Goal: Task Accomplishment & Management: Use online tool/utility

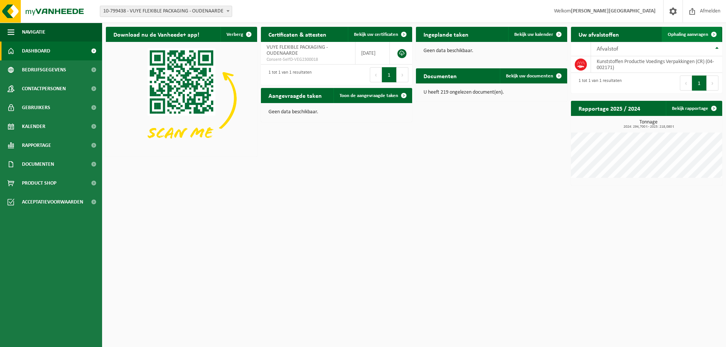
click at [683, 32] on span "Ophaling aanvragen" at bounding box center [687, 34] width 40 height 5
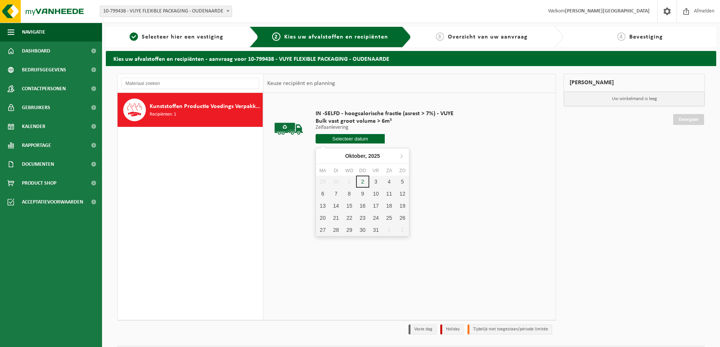
click at [356, 137] on input "text" at bounding box center [350, 138] width 69 height 9
click at [371, 181] on div "3" at bounding box center [375, 182] width 13 height 12
type input "Van 2025-10-03"
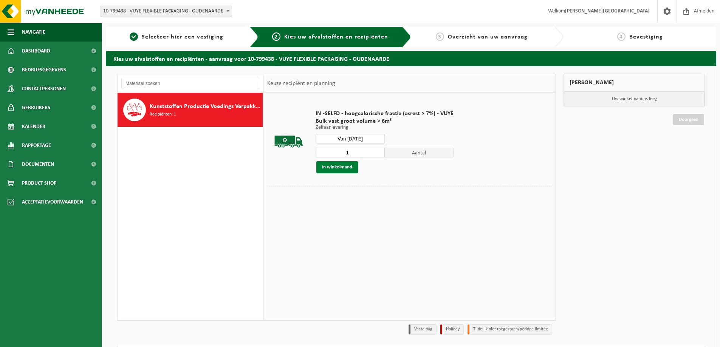
click at [339, 168] on button "In winkelmand" at bounding box center [337, 167] width 42 height 12
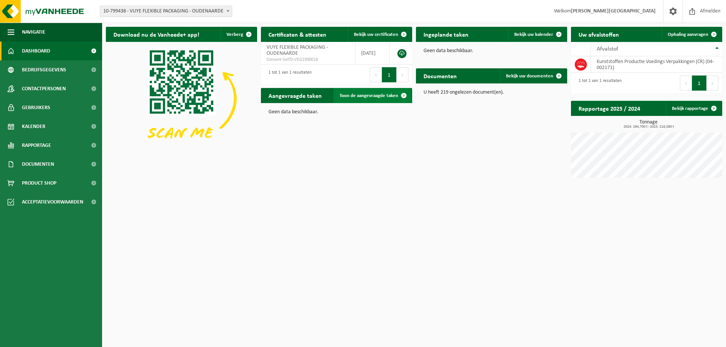
click at [362, 95] on span "Toon de aangevraagde taken" at bounding box center [368, 95] width 59 height 5
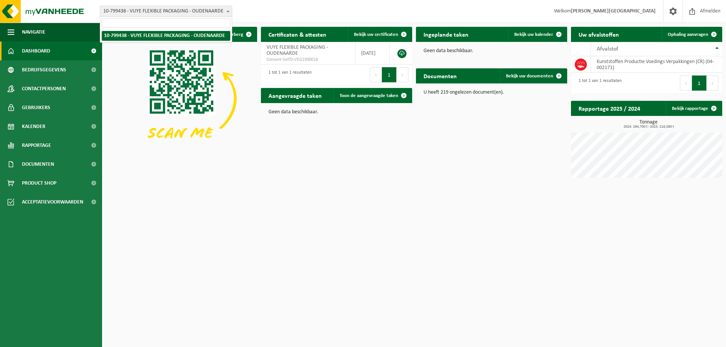
click at [228, 11] on b at bounding box center [227, 11] width 3 height 2
click at [417, 301] on html "Vestiging: 10-799438 - VUYE FLEXIBLE PACKAGING - OUDENAARDE 10-799438 - VUYE FL…" at bounding box center [363, 173] width 726 height 347
click at [610, 67] on td "Kunststoffen Productie Voedings Verpakkingen (CR) (04-002171)" at bounding box center [656, 64] width 131 height 17
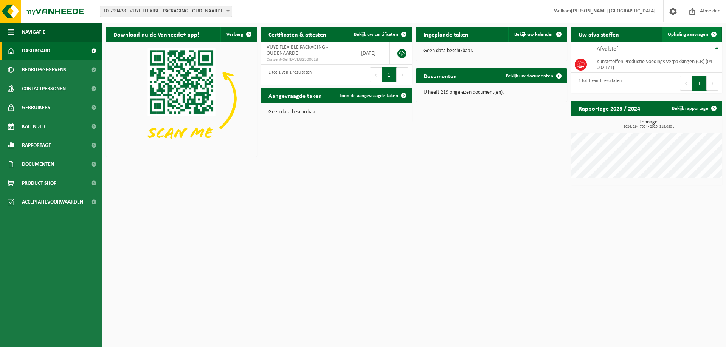
click at [687, 33] on span "Ophaling aanvragen" at bounding box center [687, 34] width 40 height 5
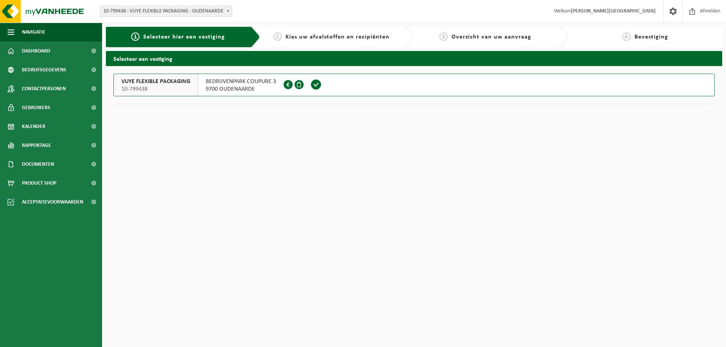
click at [343, 36] on span "Kies uw afvalstoffen en recipiënten" at bounding box center [337, 37] width 104 height 6
click at [154, 56] on h2 "Selecteer een vestiging" at bounding box center [414, 58] width 616 height 15
click at [42, 165] on span "Documenten" at bounding box center [38, 164] width 32 height 19
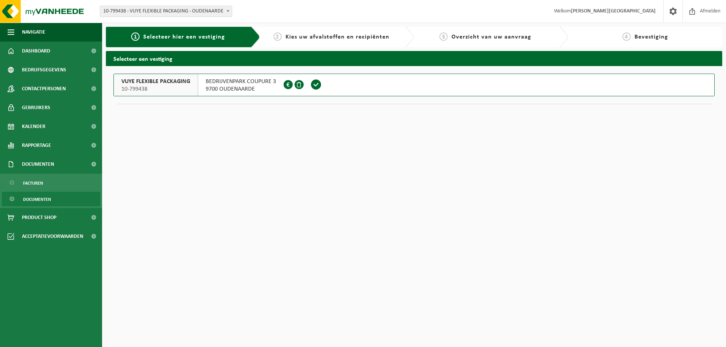
click at [43, 202] on span "Documenten" at bounding box center [37, 199] width 28 height 14
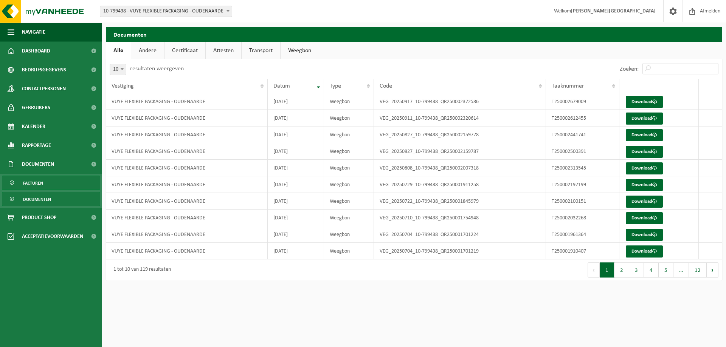
click at [41, 184] on span "Facturen" at bounding box center [33, 183] width 20 height 14
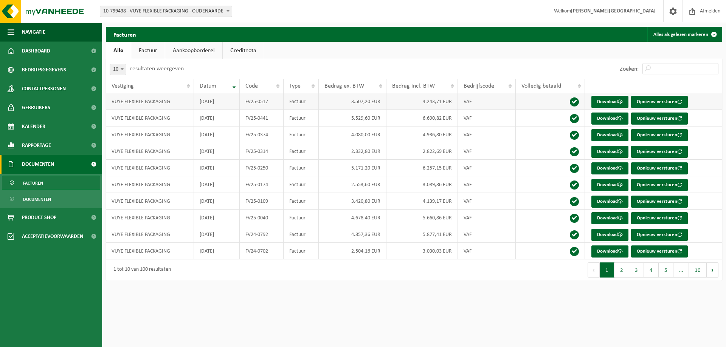
click at [131, 101] on td "VUYE FLEXIBLE PACKAGING" at bounding box center [150, 101] width 88 height 17
click at [605, 102] on link "Download" at bounding box center [609, 102] width 37 height 12
click at [484, 294] on html "Vestiging: 10-799438 - VUYE FLEXIBLE PACKAGING - OUDENAARDE 10-799438 - VUYE FL…" at bounding box center [363, 173] width 726 height 347
click at [135, 103] on td "VUYE FLEXIBLE PACKAGING" at bounding box center [150, 101] width 88 height 17
click at [141, 102] on td "VUYE FLEXIBLE PACKAGING" at bounding box center [150, 101] width 88 height 17
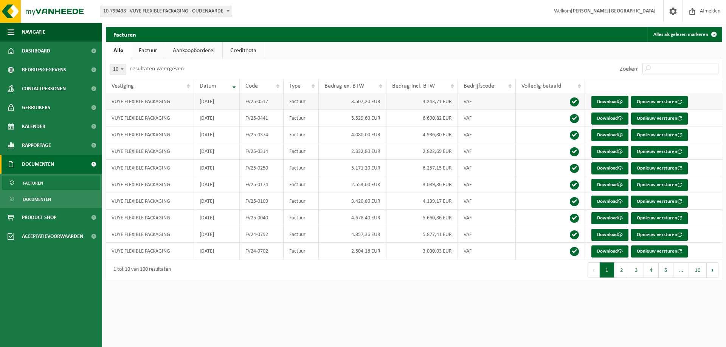
click at [288, 102] on td "Factuur" at bounding box center [300, 101] width 35 height 17
drag, startPoint x: 433, startPoint y: 103, endPoint x: 450, endPoint y: 99, distance: 17.4
click at [435, 102] on td "4.243,71 EUR" at bounding box center [421, 101] width 71 height 17
drag, startPoint x: 529, startPoint y: 92, endPoint x: 536, endPoint y: 92, distance: 6.4
click at [530, 92] on th "Volledig betaald" at bounding box center [549, 86] width 69 height 14
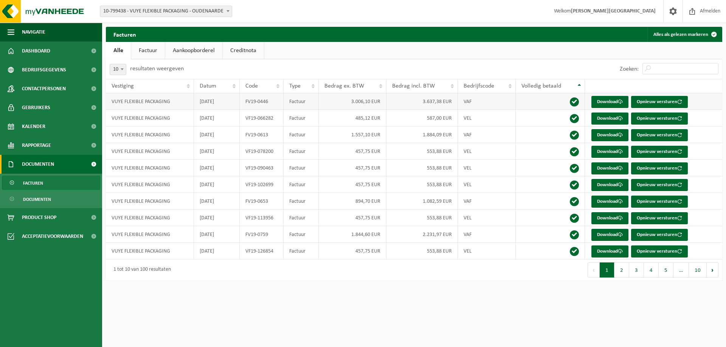
click at [576, 101] on span at bounding box center [573, 101] width 9 height 9
click at [574, 253] on span at bounding box center [573, 251] width 9 height 9
click at [573, 238] on span at bounding box center [573, 235] width 9 height 9
click at [574, 218] on span at bounding box center [573, 218] width 9 height 9
click at [573, 206] on span at bounding box center [573, 201] width 9 height 9
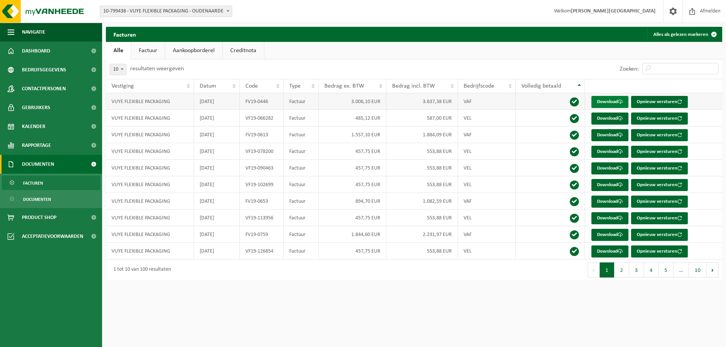
click at [611, 101] on link "Download" at bounding box center [609, 102] width 37 height 12
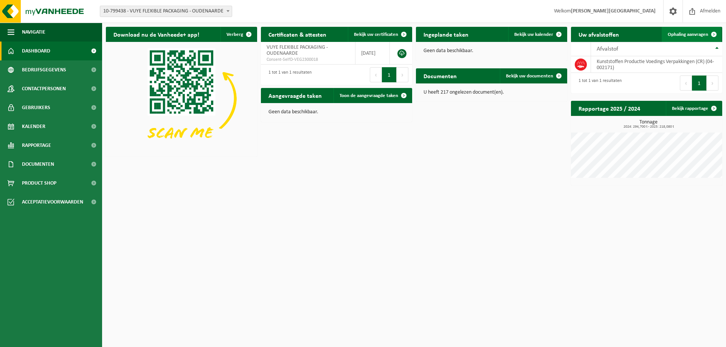
click at [684, 34] on span "Ophaling aanvragen" at bounding box center [687, 34] width 40 height 5
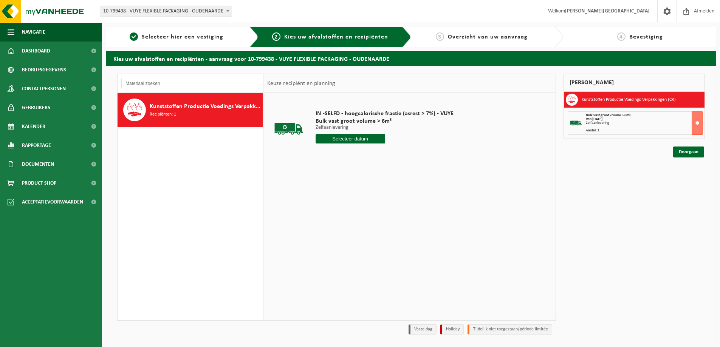
click at [356, 138] on input "text" at bounding box center [350, 138] width 69 height 9
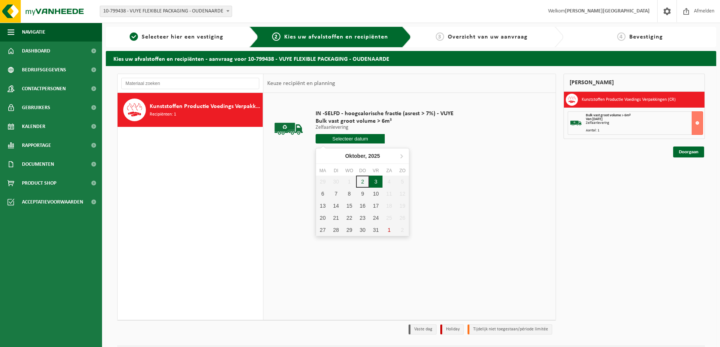
click at [373, 183] on div "3" at bounding box center [375, 182] width 13 height 12
type input "Van 2025-10-03"
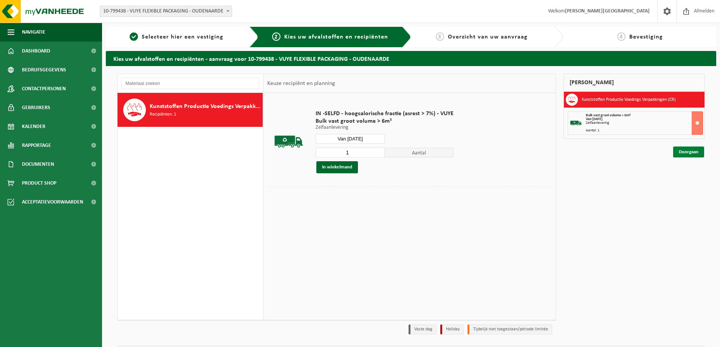
click at [679, 151] on link "Doorgaan" at bounding box center [688, 152] width 31 height 11
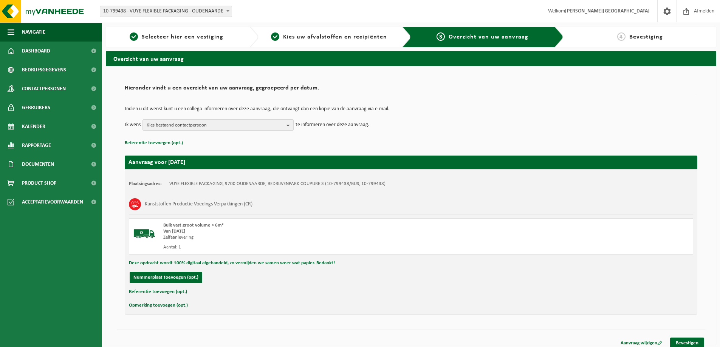
scroll to position [6, 0]
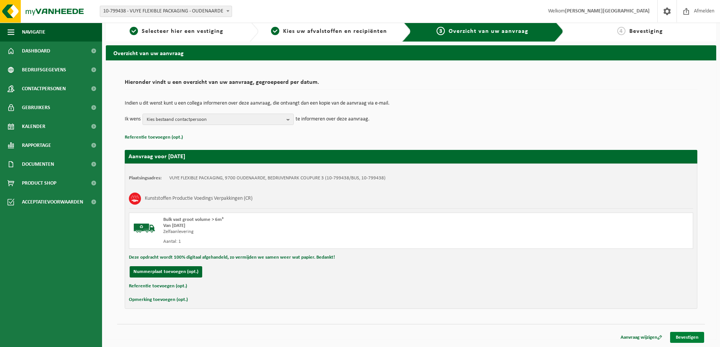
click at [684, 340] on link "Bevestigen" at bounding box center [687, 337] width 34 height 11
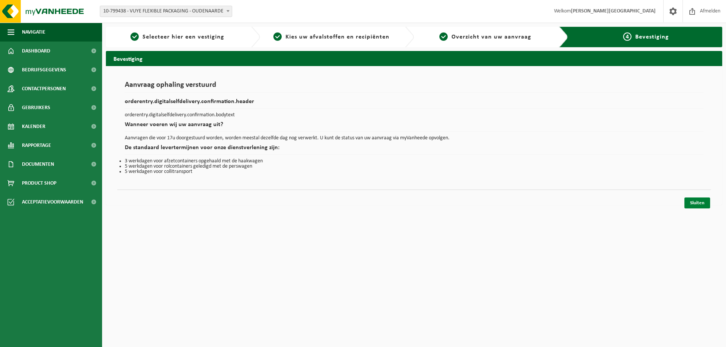
click at [702, 201] on link "Sluiten" at bounding box center [697, 203] width 26 height 11
